Goal: Task Accomplishment & Management: Complete application form

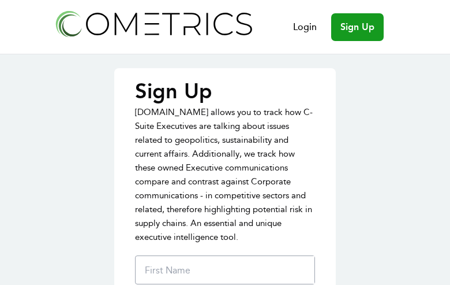
type input "tRqdahIPKi"
type input "eNOVjeDwuzdLtnP"
type input "hIQljLPJ"
type input "[EMAIL_ADDRESS][DOMAIN_NAME]"
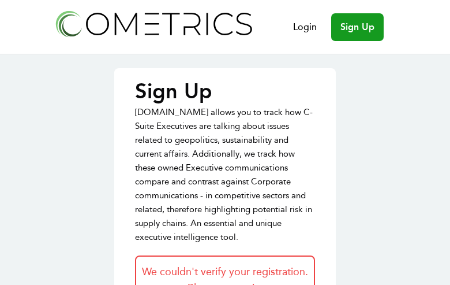
type input "vivMKZim"
type input "gznwGAafVRbmLr"
type input "xZnkicGfG"
type input "[EMAIL_ADDRESS][DOMAIN_NAME]"
